Goal: Information Seeking & Learning: Learn about a topic

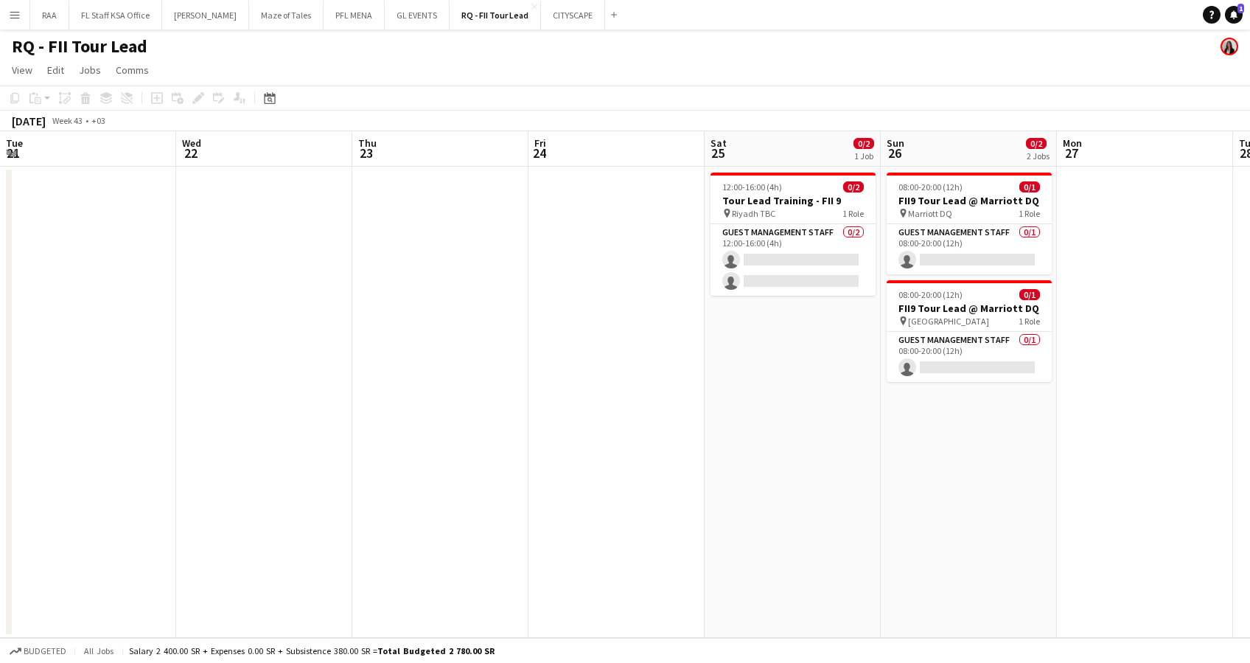
scroll to position [0, 410]
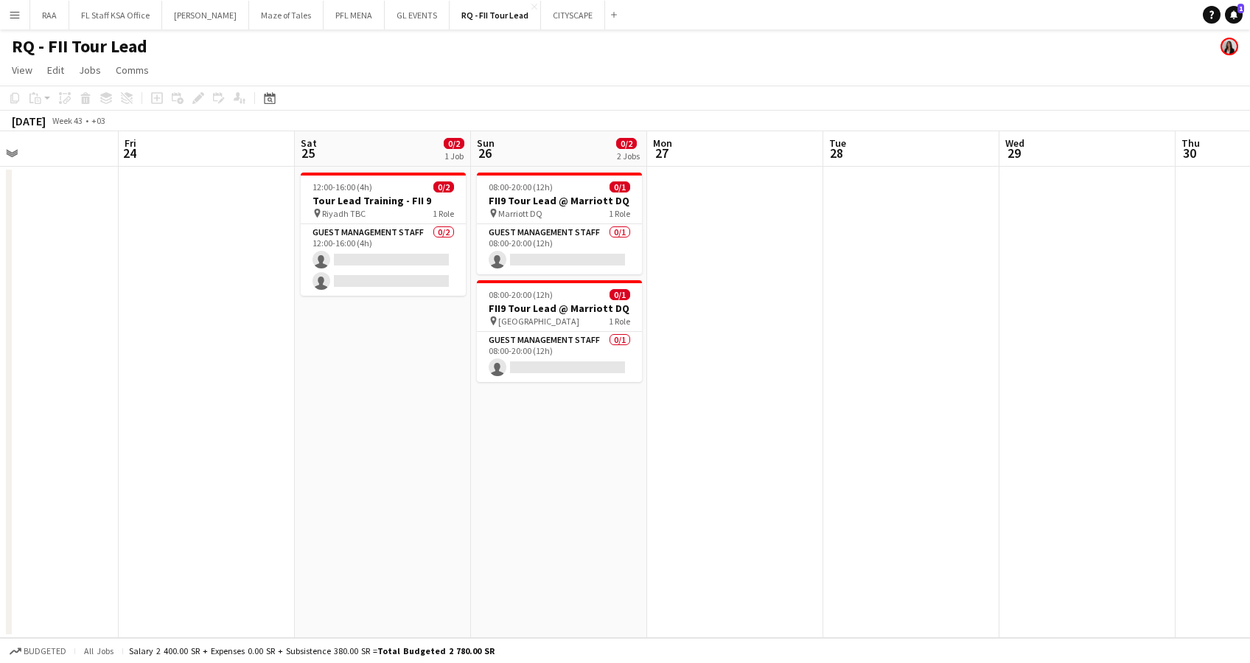
click at [10, 15] on app-icon "Menu" at bounding box center [15, 15] width 12 height 12
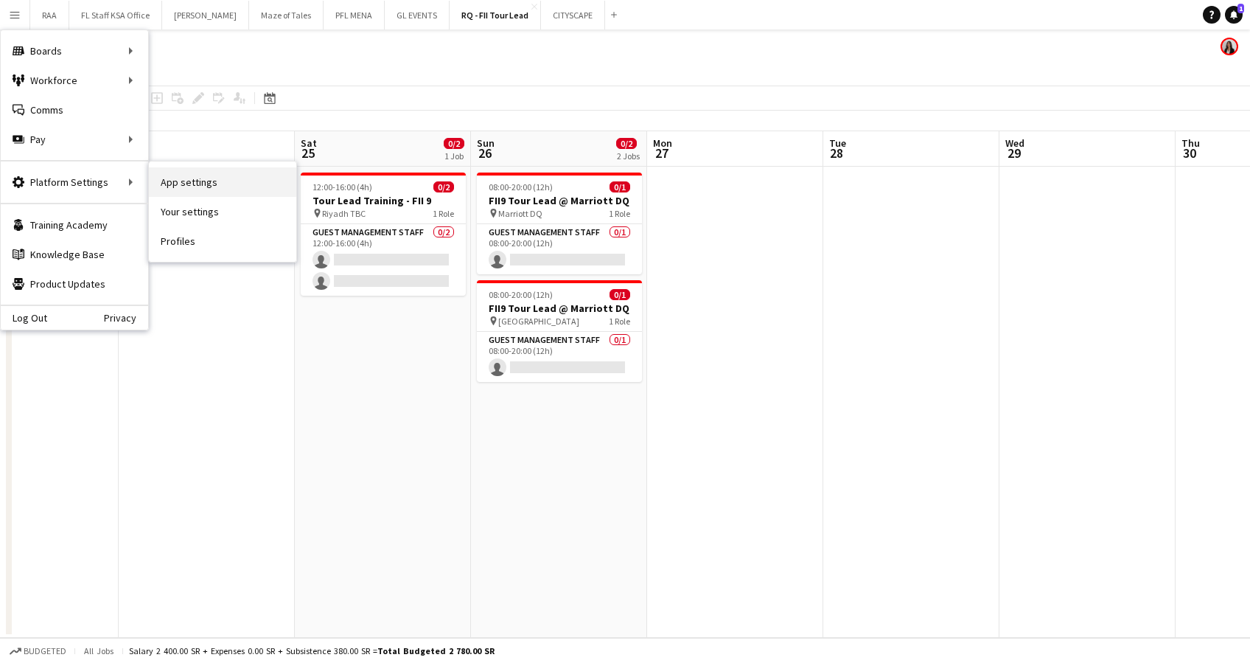
click at [201, 179] on link "App settings" at bounding box center [222, 181] width 147 height 29
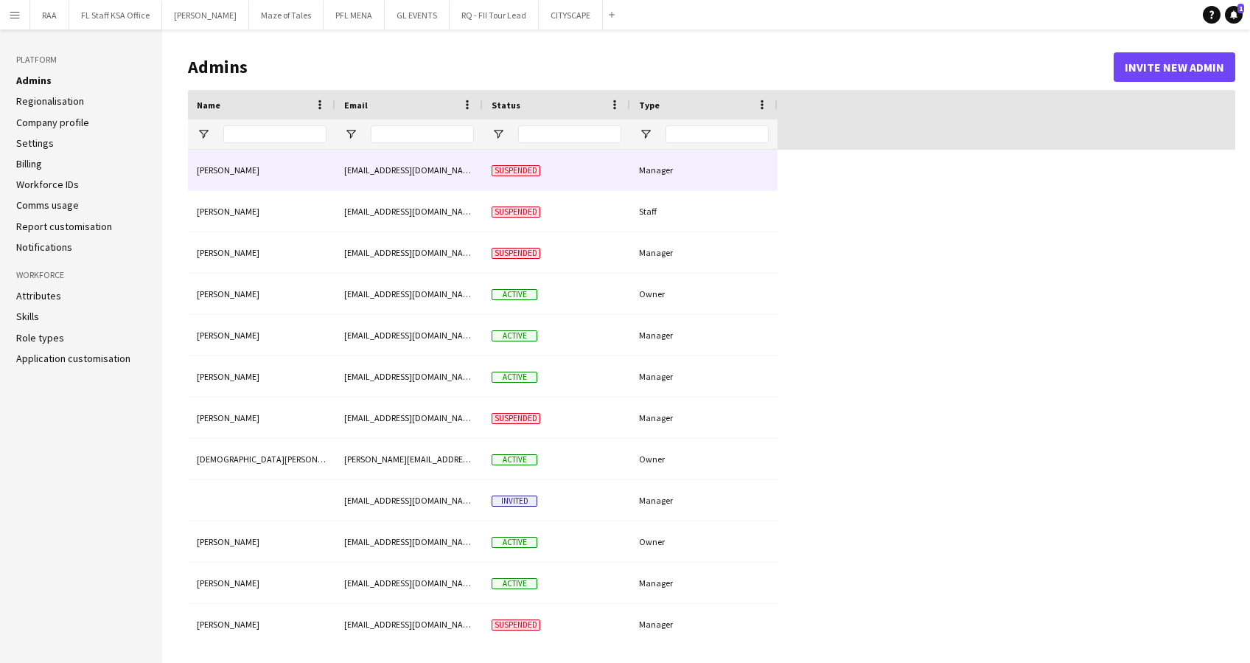
type input "**********"
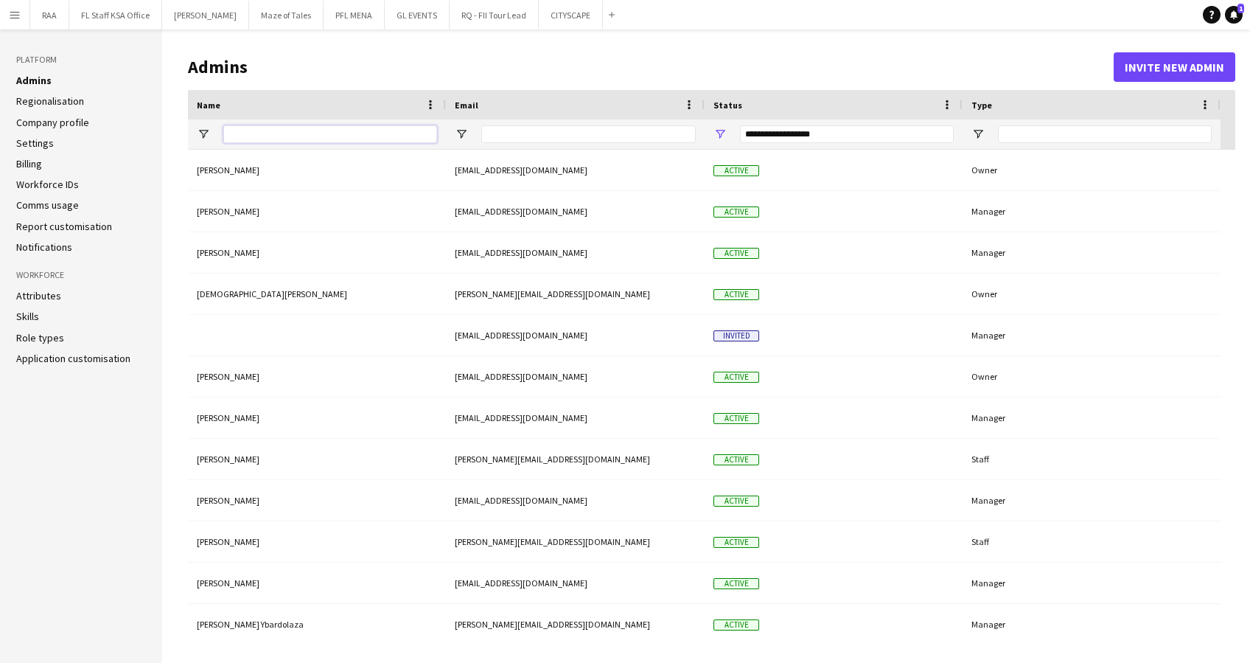
click at [249, 138] on input "Name Filter Input" at bounding box center [330, 134] width 214 height 18
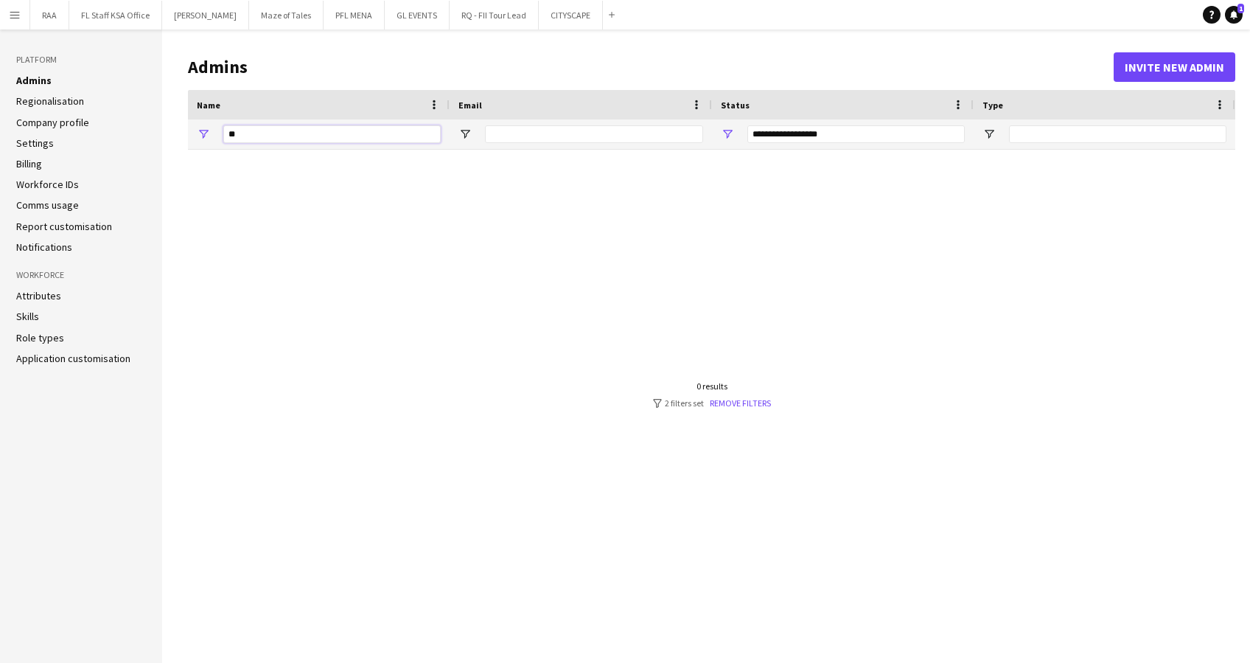
type input "*"
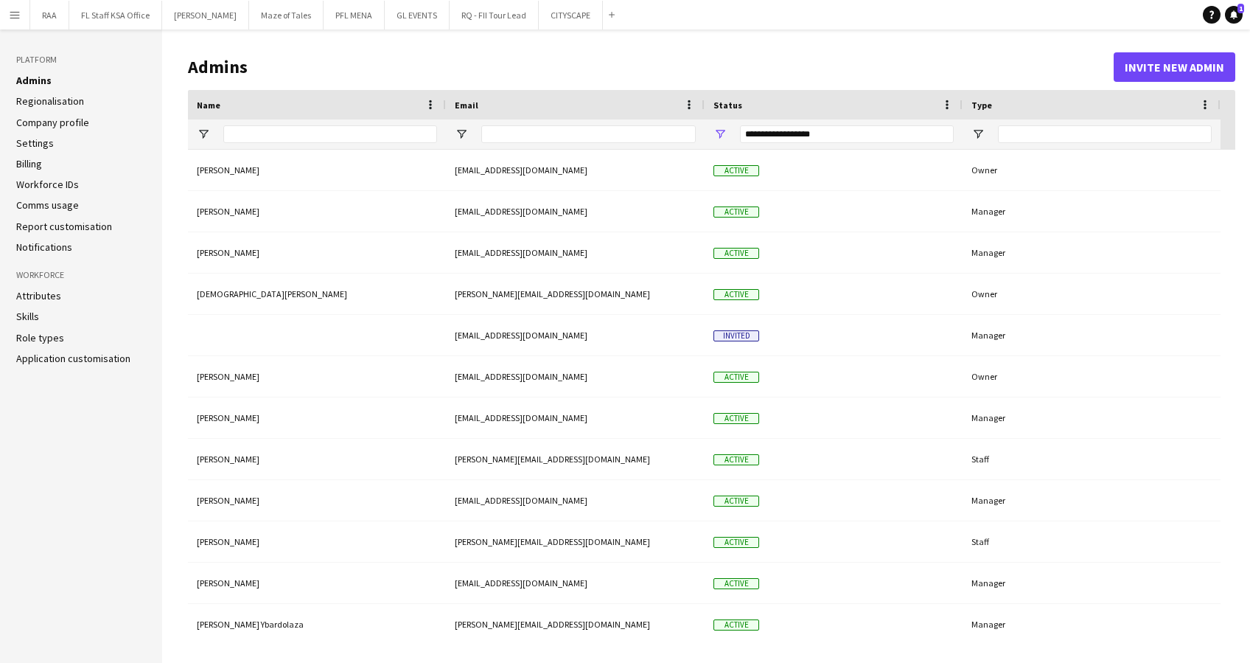
click at [20, 10] on app-icon "Menu" at bounding box center [15, 15] width 12 height 12
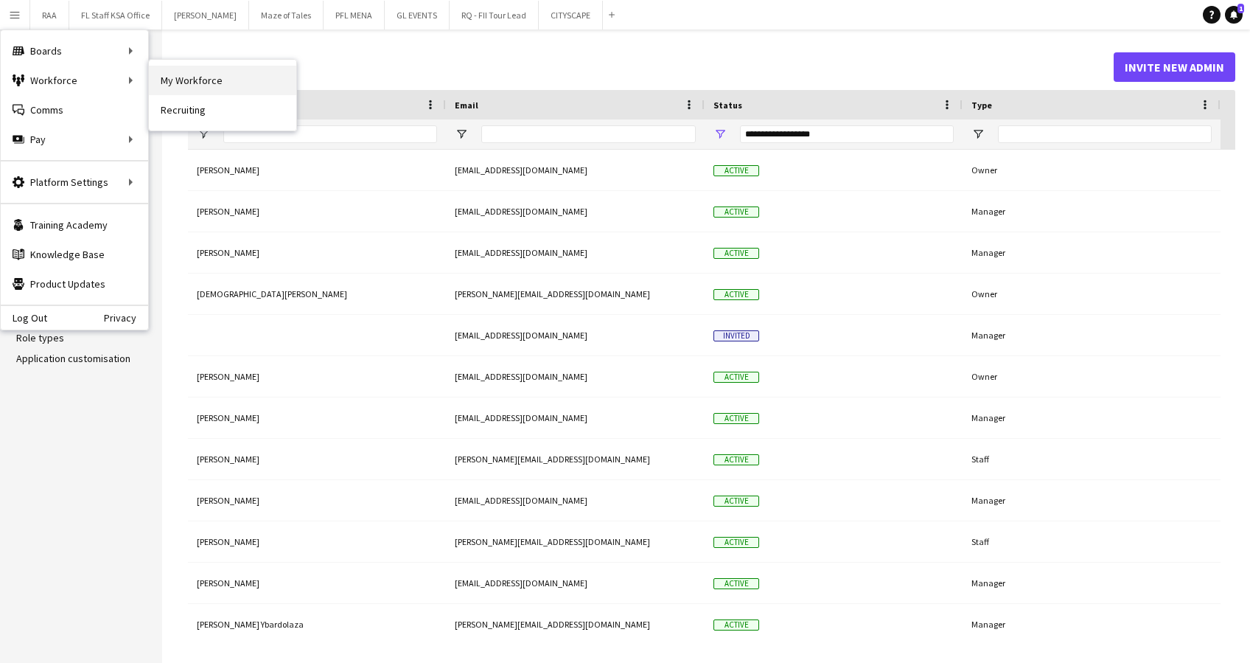
click at [191, 87] on link "My Workforce" at bounding box center [222, 80] width 147 height 29
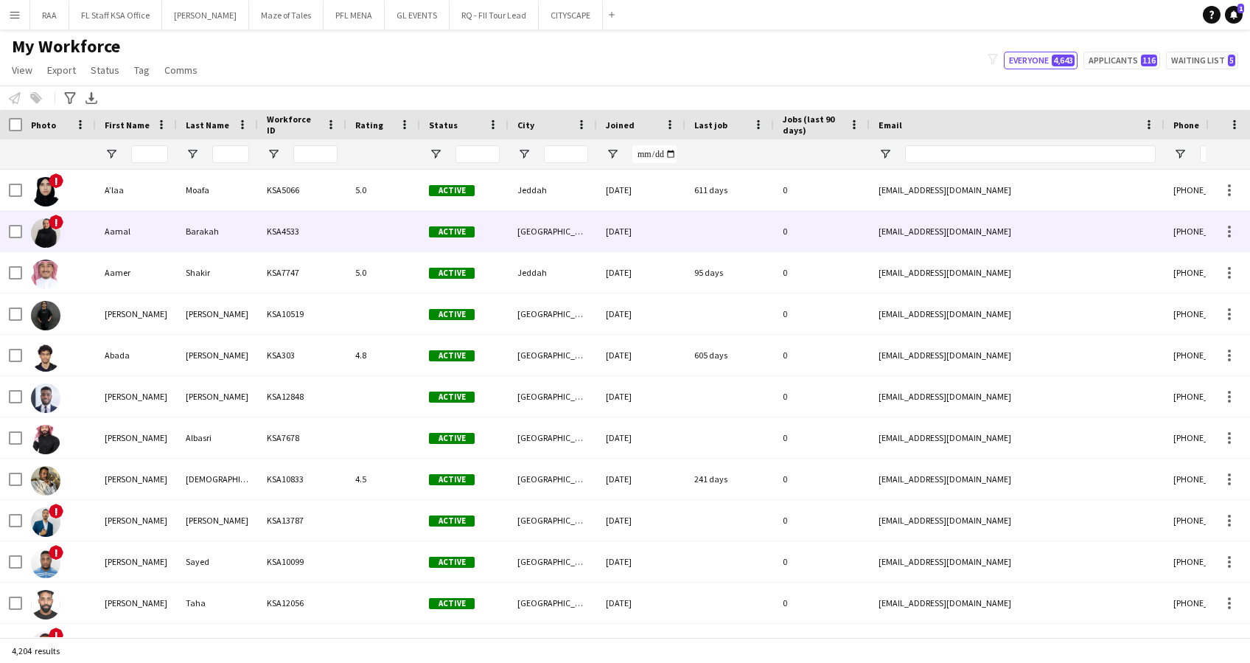
type input "**********"
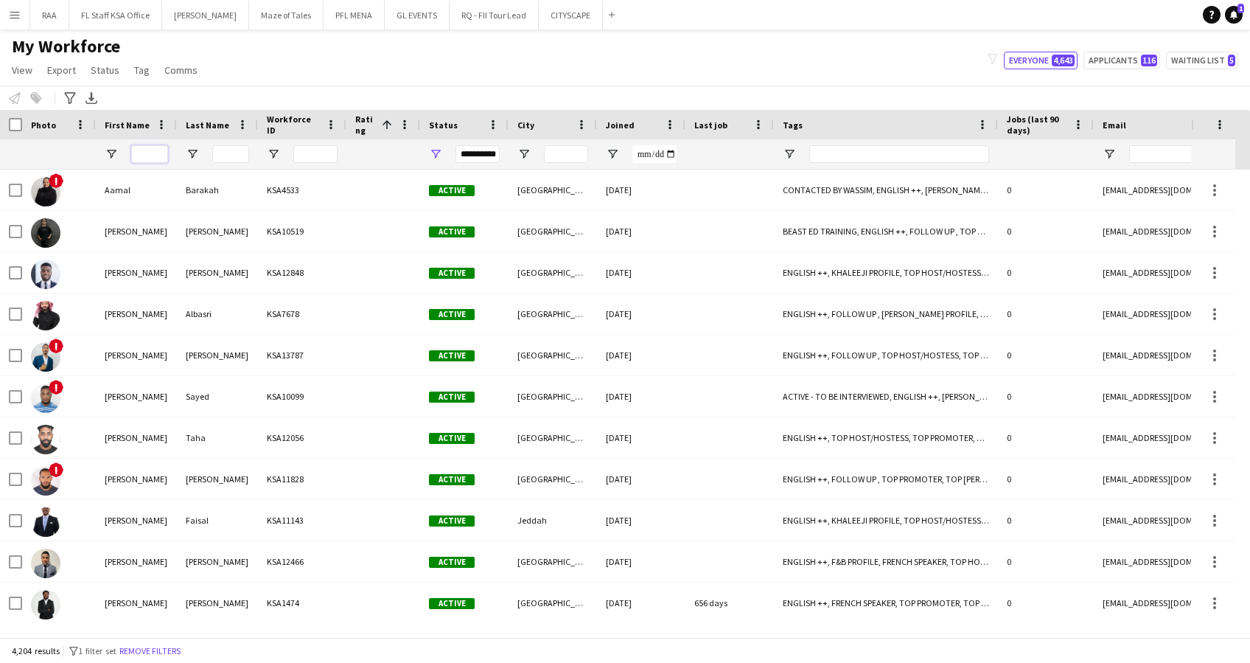
click at [150, 150] on input "First Name Filter Input" at bounding box center [149, 154] width 37 height 18
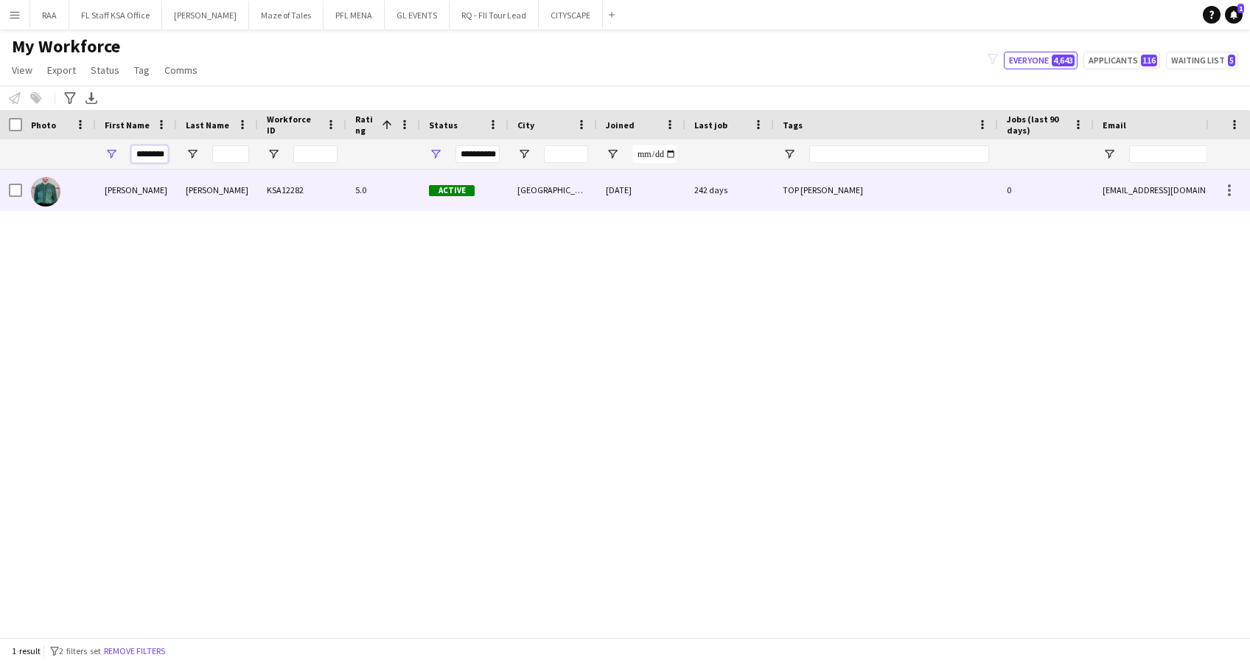
type input "********"
click at [184, 201] on div "Lheureux" at bounding box center [217, 190] width 81 height 41
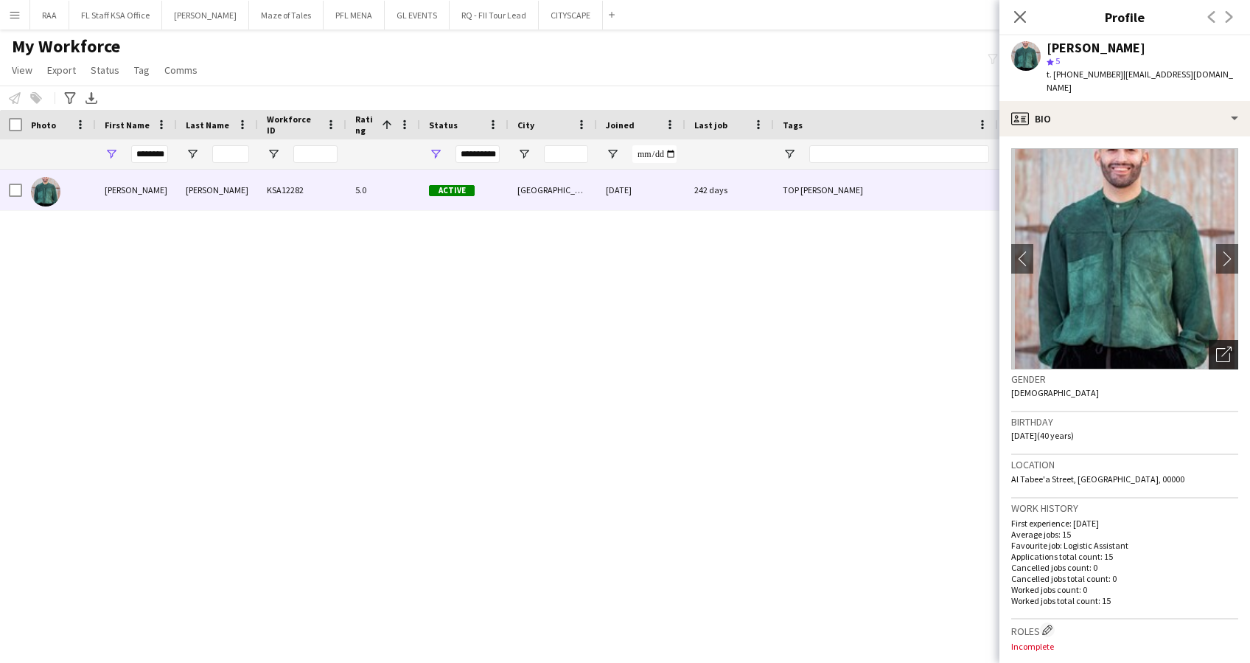
click at [1209, 349] on div "Open photos pop-in" at bounding box center [1223, 354] width 29 height 29
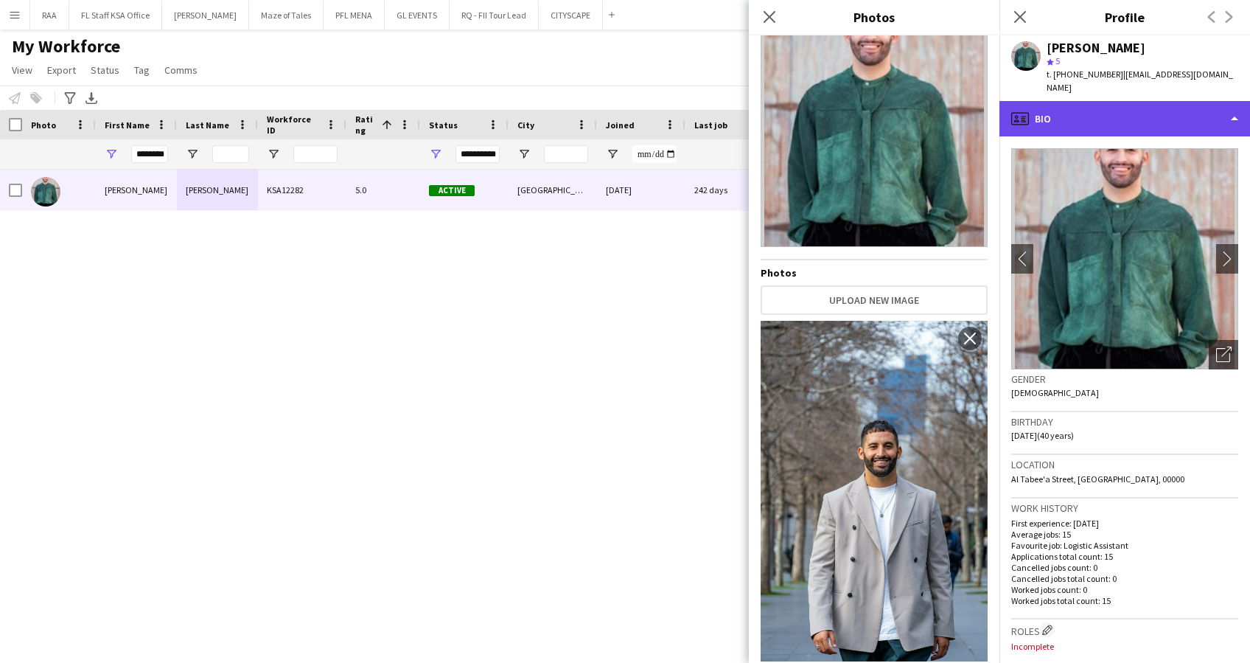
click at [1127, 112] on div "profile Bio" at bounding box center [1125, 118] width 251 height 35
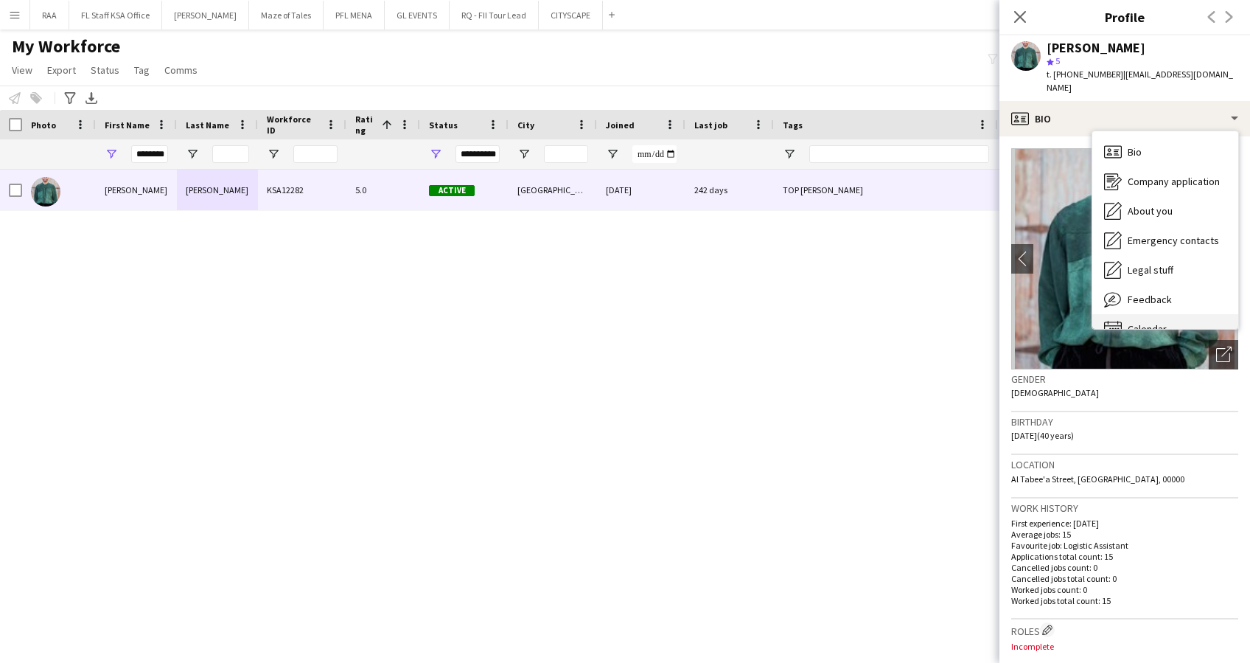
click at [1135, 314] on div "Calendar Calendar" at bounding box center [1166, 328] width 146 height 29
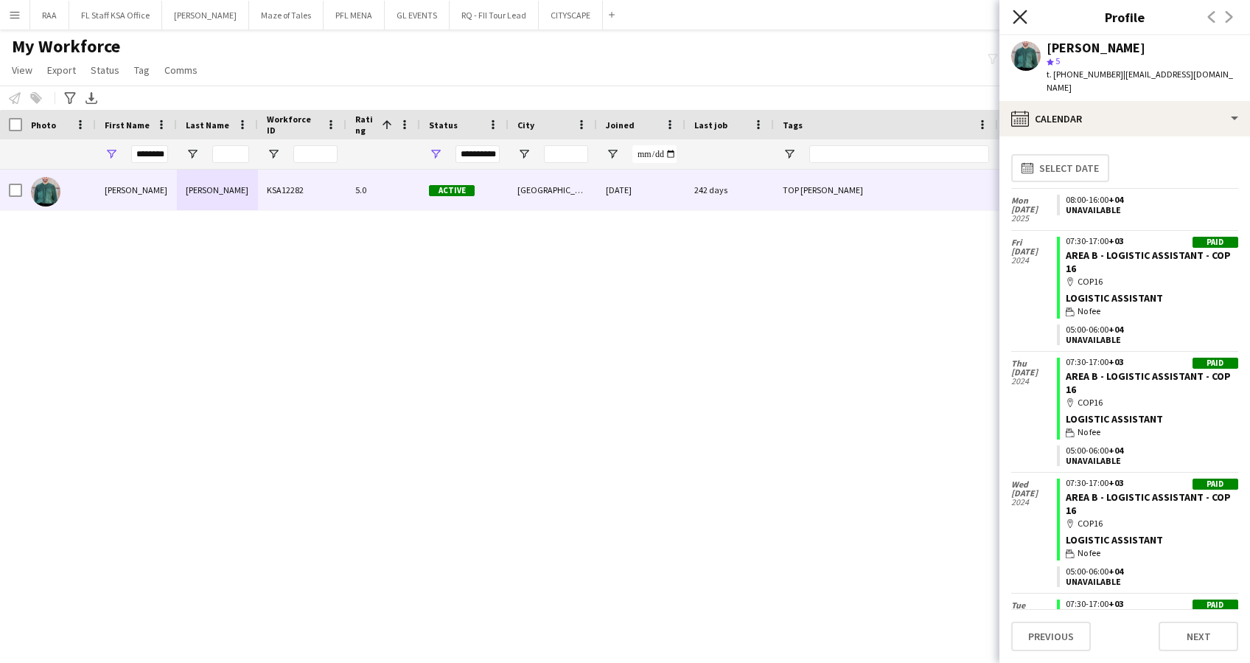
click at [1022, 13] on icon "Close pop-in" at bounding box center [1020, 17] width 14 height 14
